Goal: Task Accomplishment & Management: Use online tool/utility

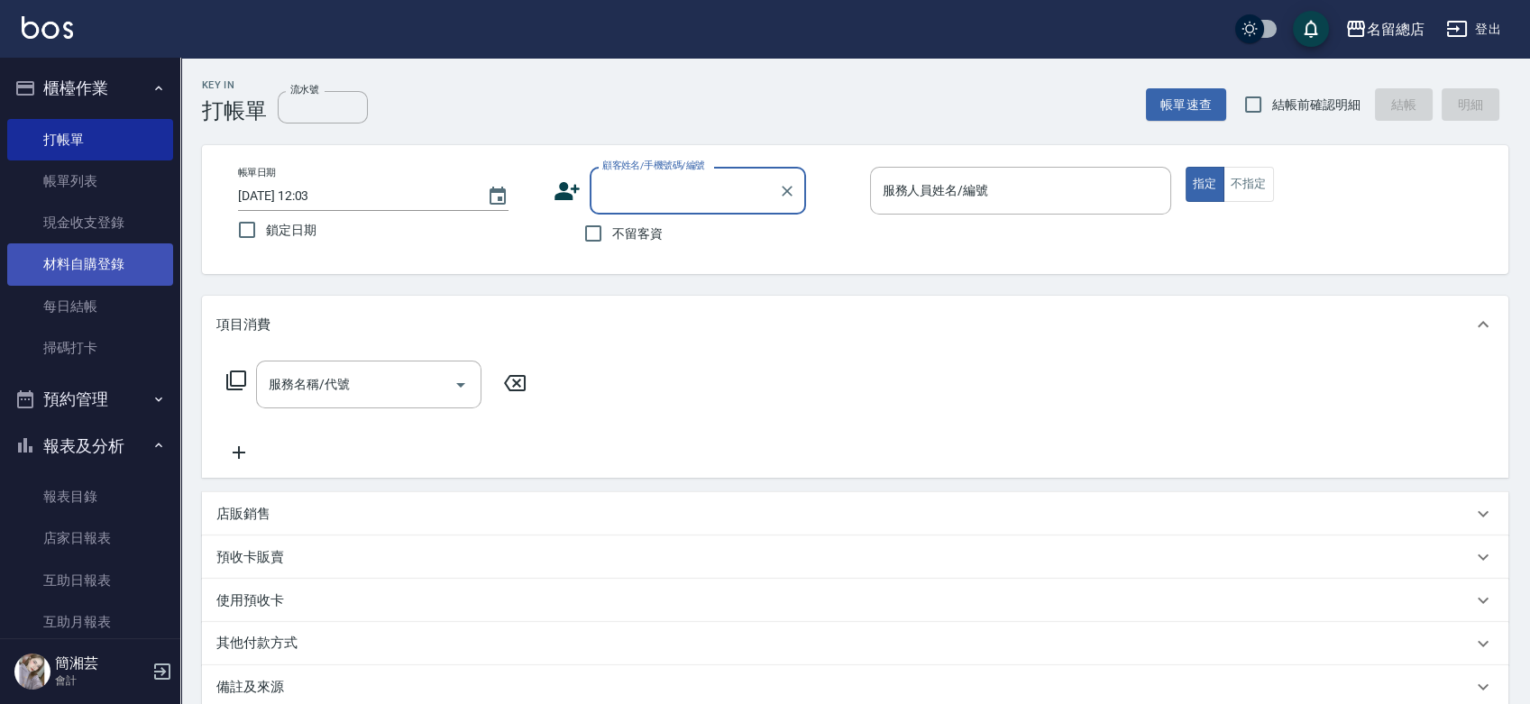
click at [36, 274] on link "材料自購登錄" at bounding box center [90, 263] width 166 height 41
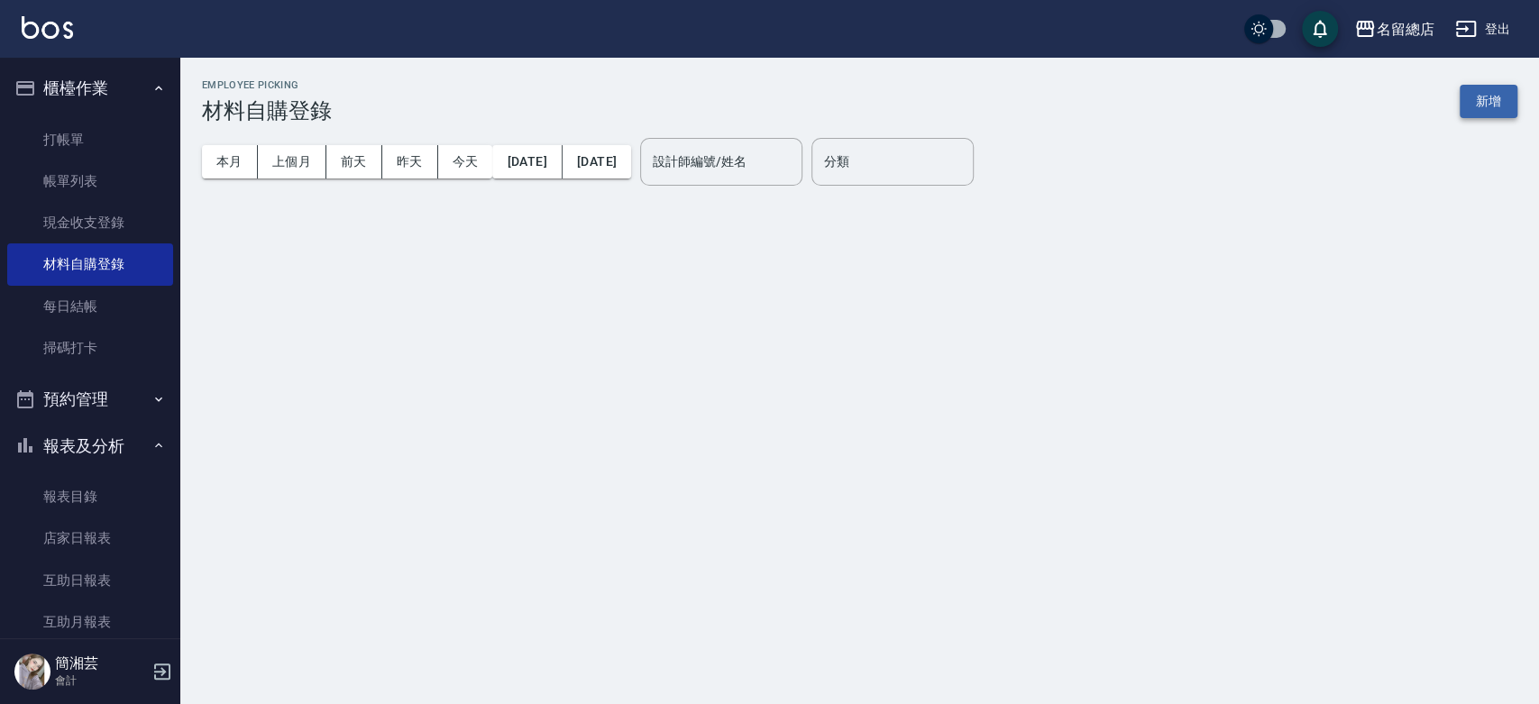
click at [1507, 103] on button "新增" at bounding box center [1489, 101] width 58 height 33
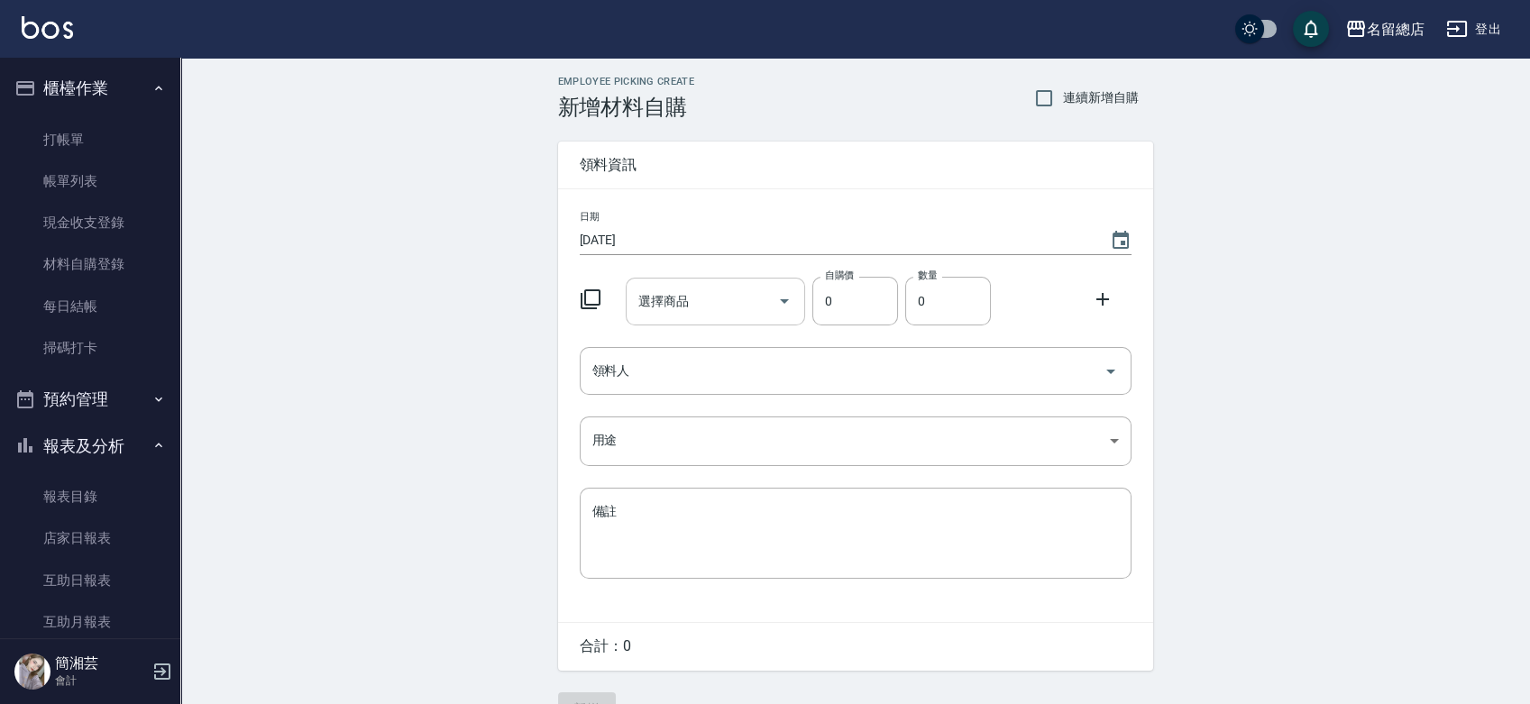
click at [694, 301] on input "選擇商品" at bounding box center [702, 302] width 136 height 32
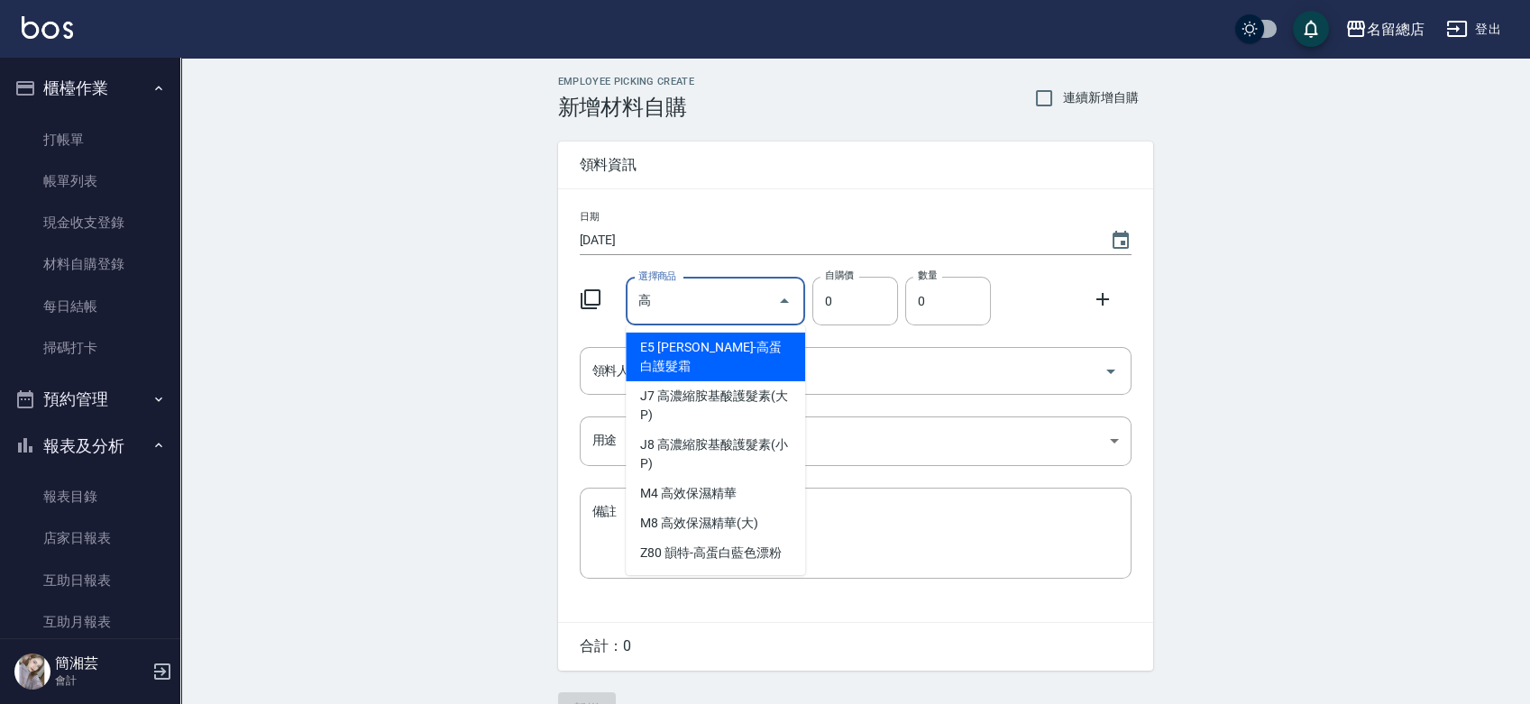
type input "膏"
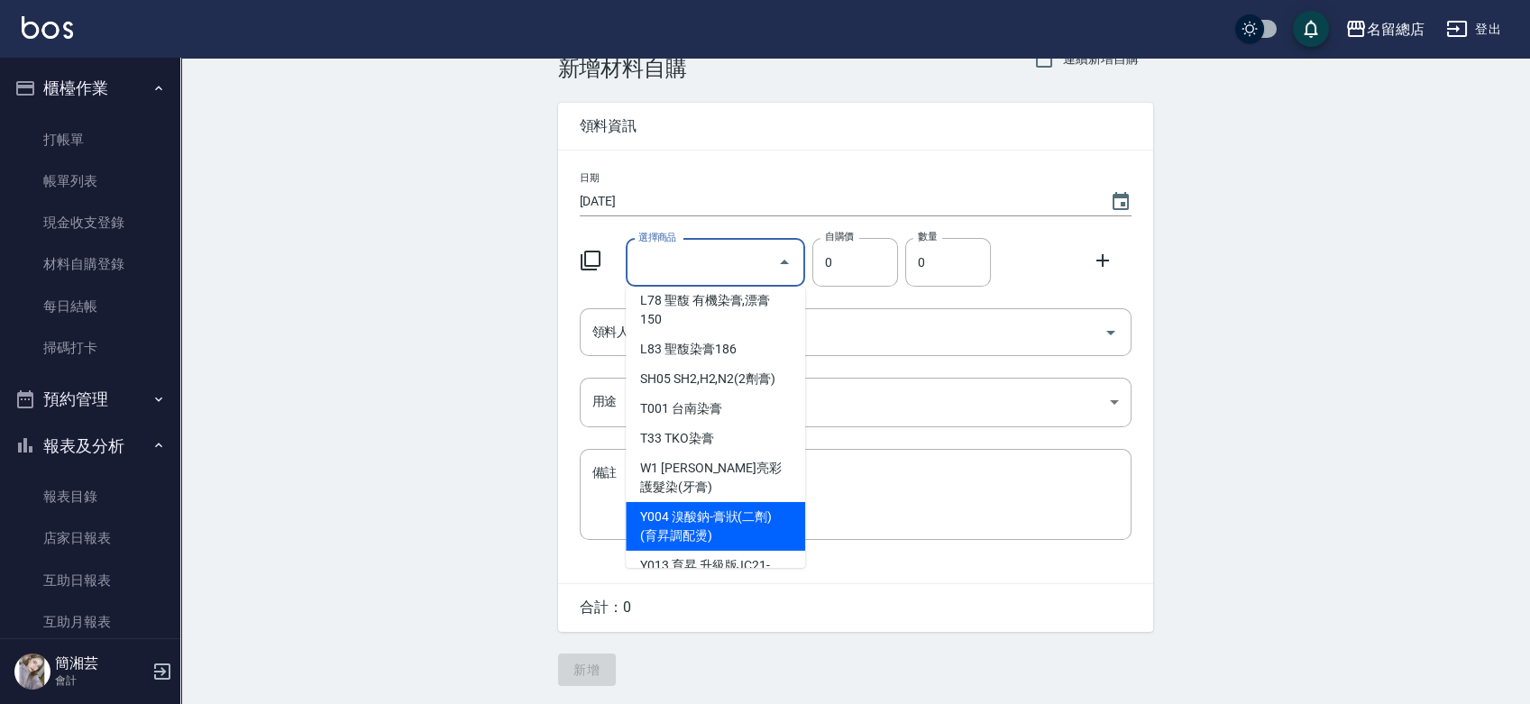
scroll to position [7, 0]
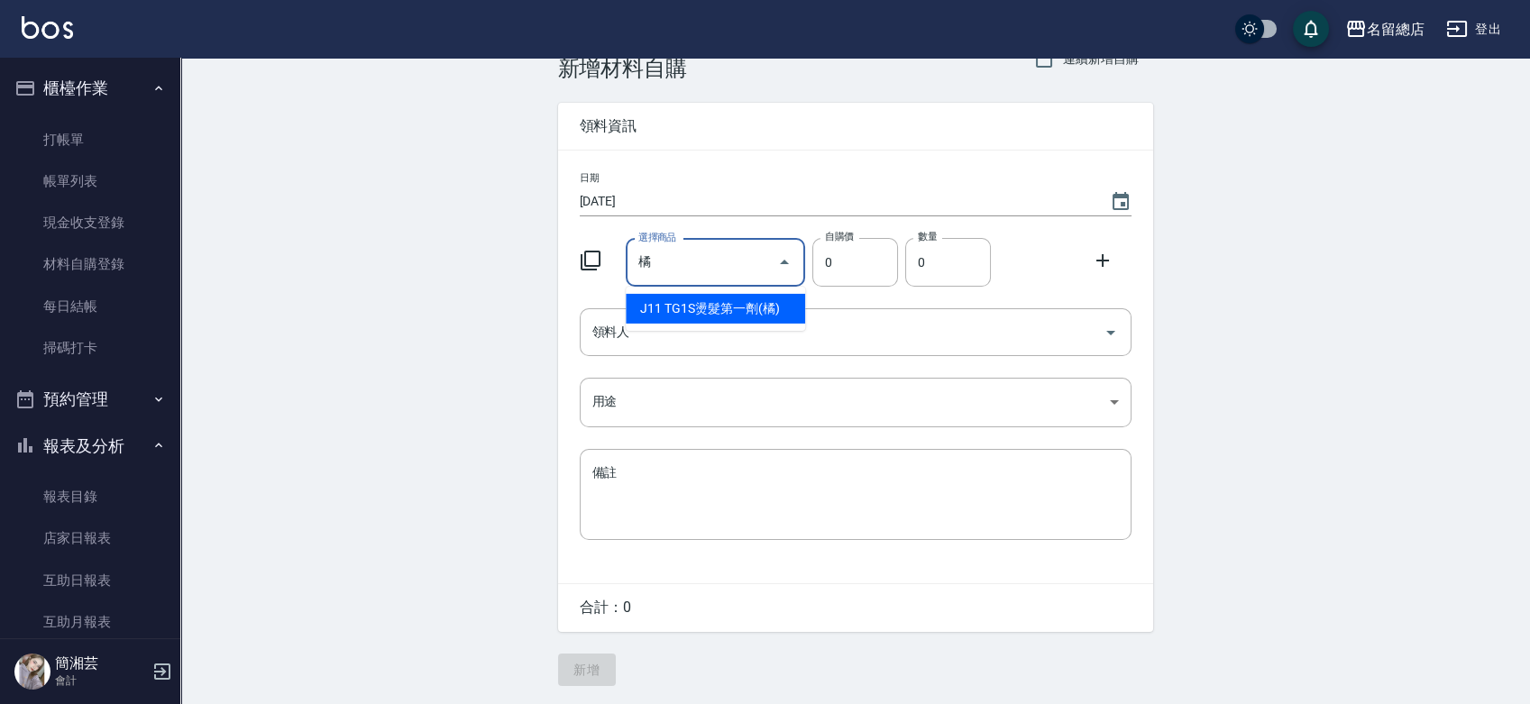
click at [730, 309] on li "J11 TG1S燙髮第一劑(橘)" at bounding box center [715, 309] width 179 height 30
type input "TG1S燙髮第一劑(橘)"
type input "200"
type input "1"
click at [720, 258] on input "TG1S燙髮第一劑(橘)" at bounding box center [690, 263] width 113 height 32
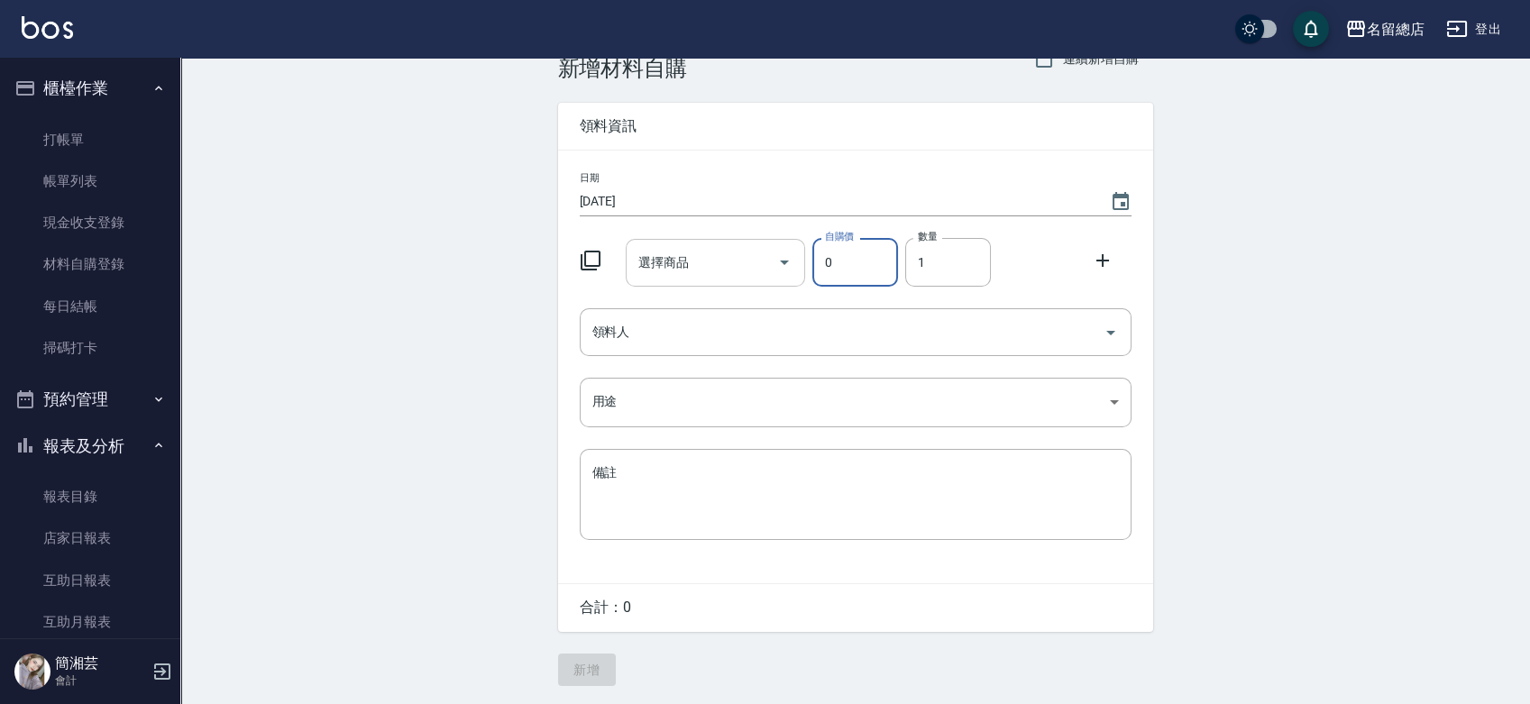
type input "0"
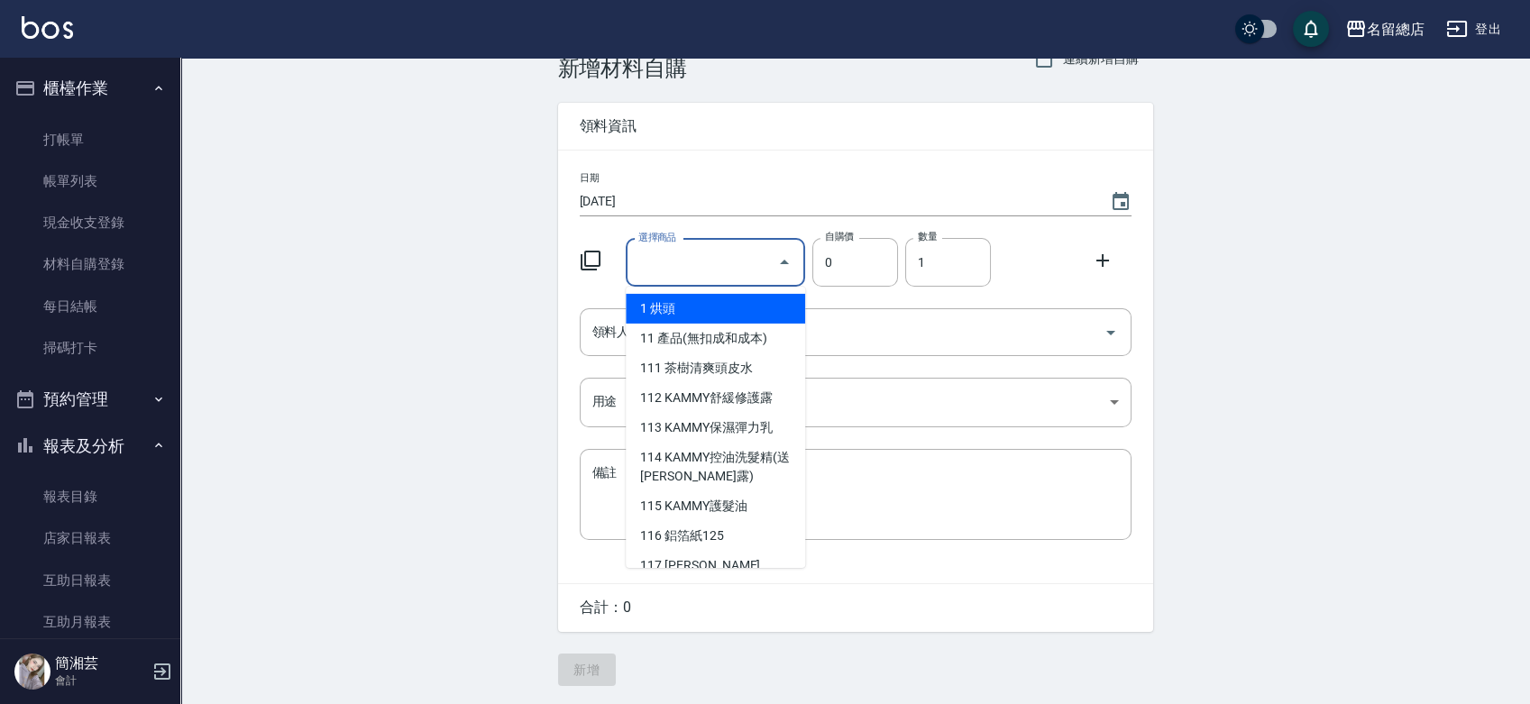
click at [738, 264] on input "選擇商品" at bounding box center [702, 263] width 136 height 32
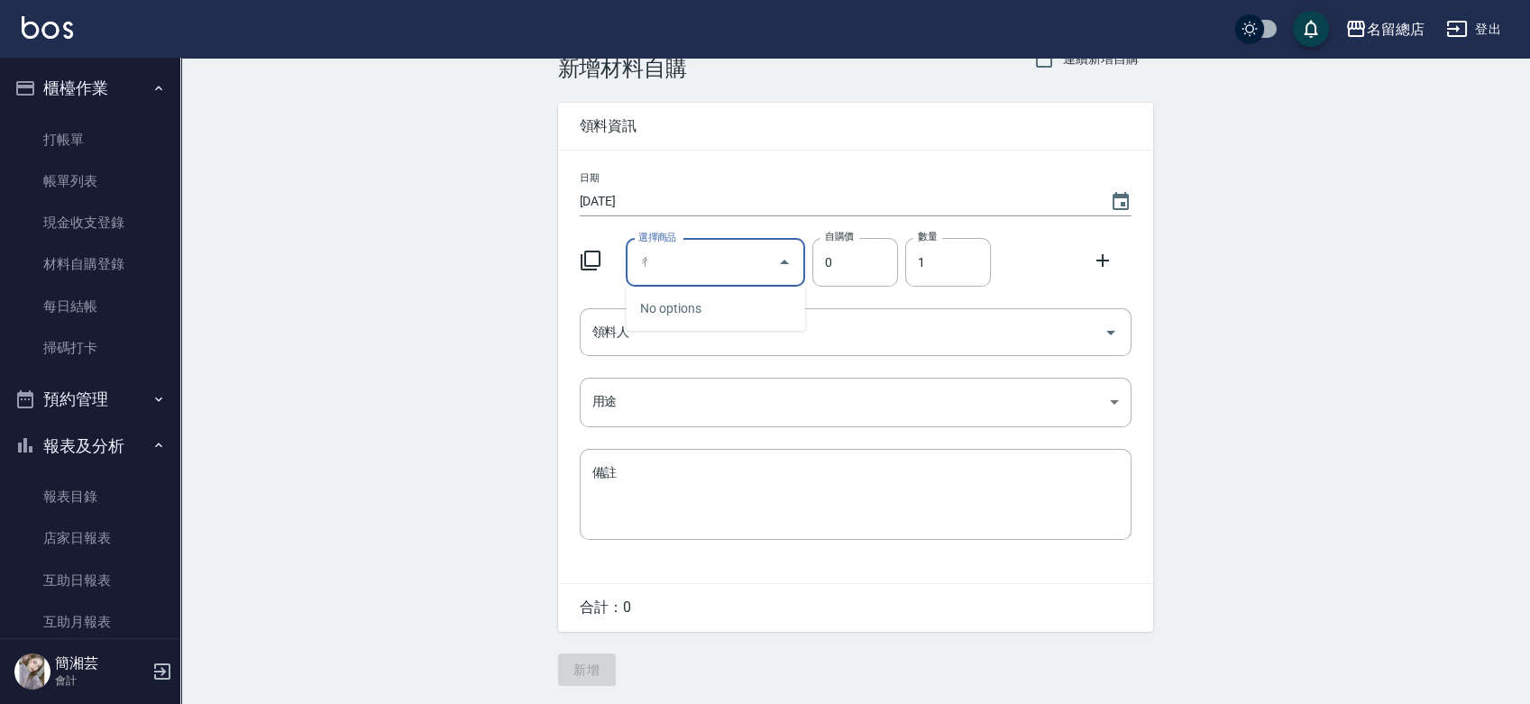
type input "ㄕ"
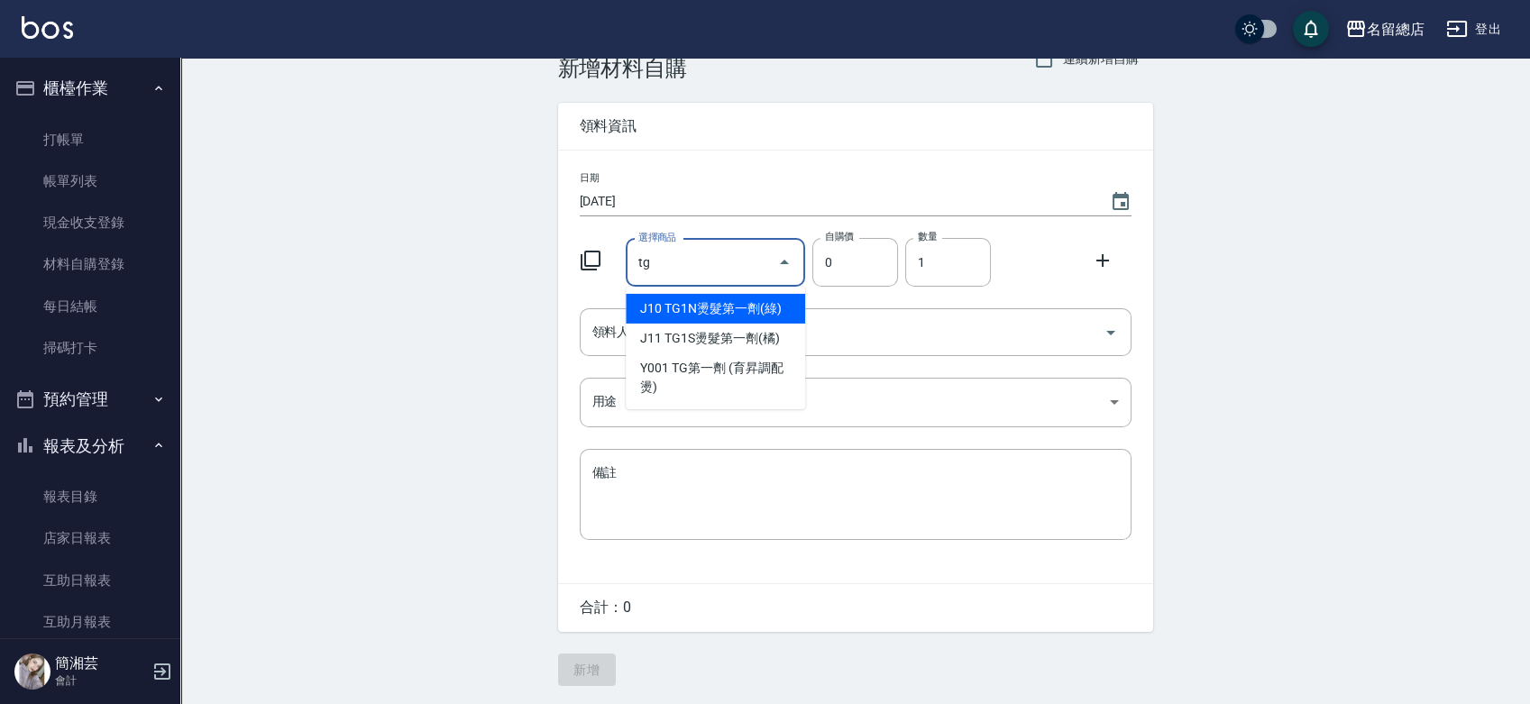
type input "tg"
